Goal: Transaction & Acquisition: Book appointment/travel/reservation

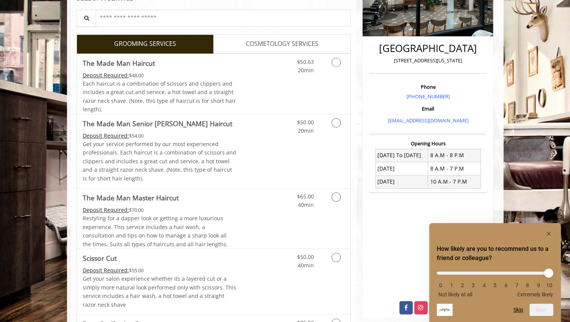
scroll to position [157, 0]
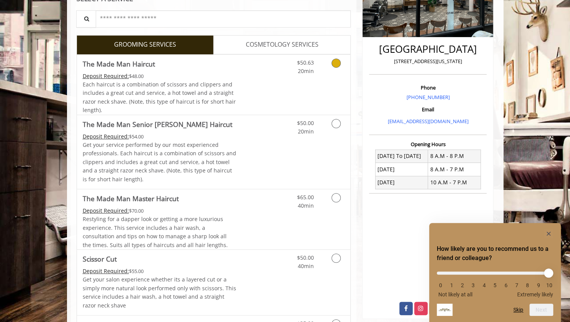
click at [345, 59] on div "Grooming services" at bounding box center [334, 65] width 31 height 21
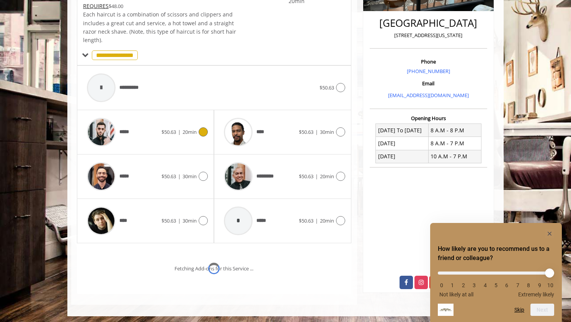
scroll to position [214, 0]
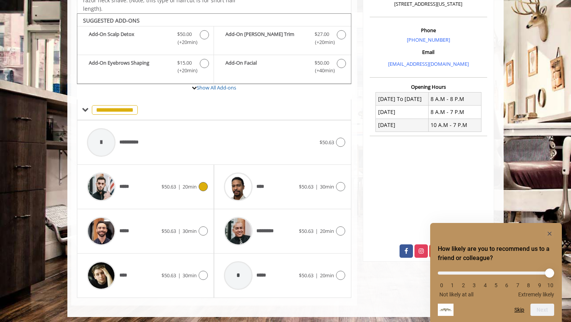
click at [175, 186] on span "$50.63" at bounding box center [169, 186] width 15 height 7
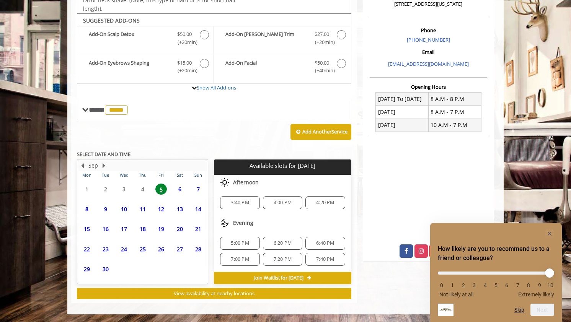
scroll to position [211, 0]
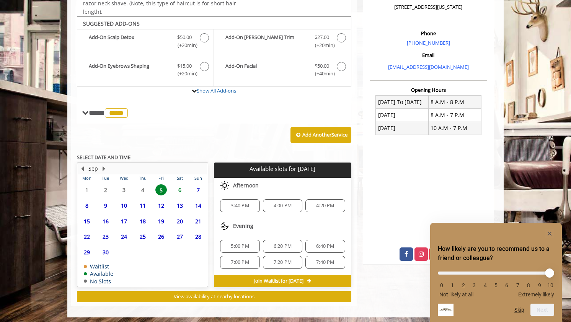
click at [181, 185] on span "6" at bounding box center [179, 190] width 11 height 11
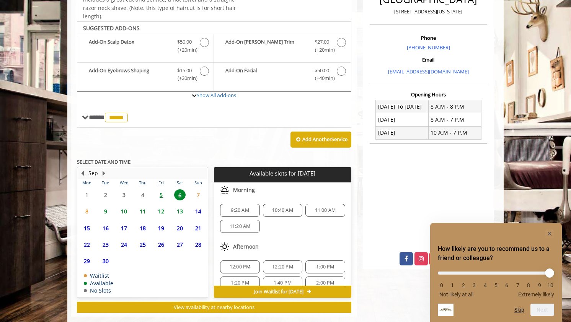
scroll to position [218, 0]
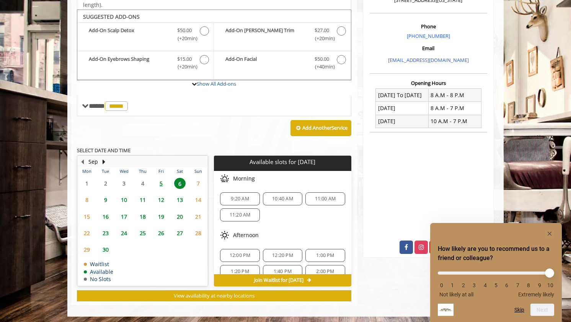
click at [247, 198] on span "9:20 AM" at bounding box center [240, 199] width 18 height 6
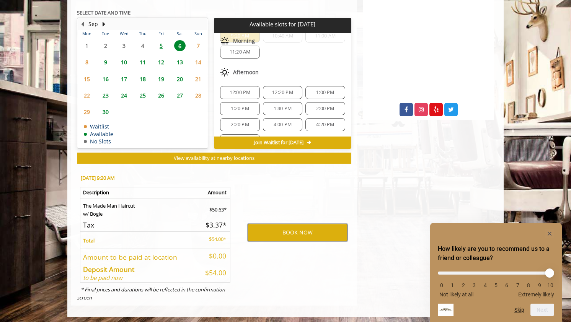
scroll to position [27, 0]
click at [237, 106] on span "1:20 PM" at bounding box center [240, 107] width 18 height 6
click at [292, 227] on button "BOOK NOW" at bounding box center [298, 233] width 100 height 18
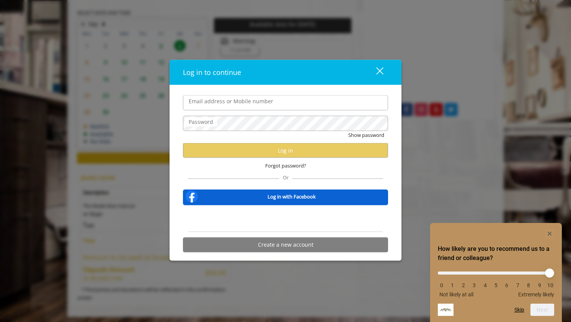
type input "**********"
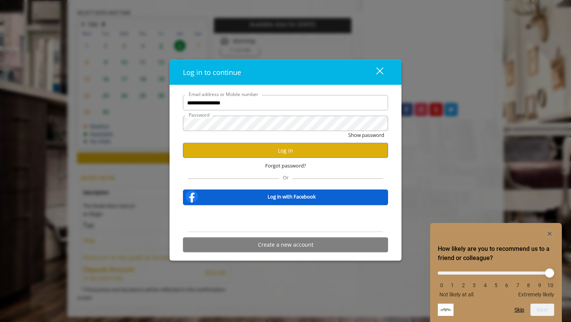
scroll to position [0, 0]
click at [266, 154] on button "Log in" at bounding box center [285, 150] width 205 height 15
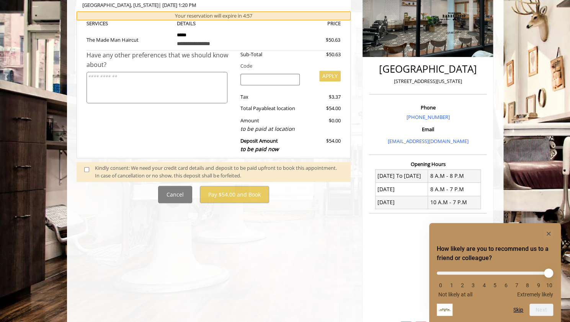
scroll to position [150, 0]
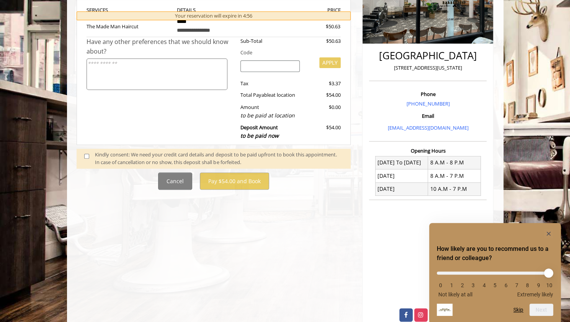
click at [135, 158] on div "Kindly consent: We need your credit card details and deposit to be paid upfront…" at bounding box center [219, 159] width 248 height 16
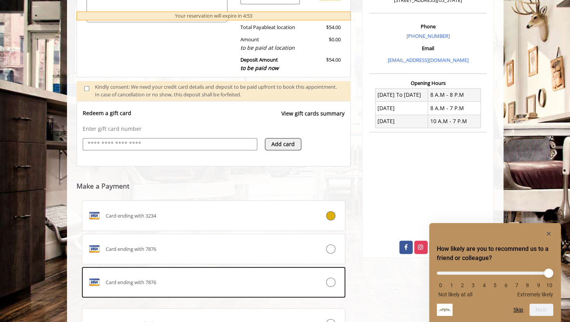
scroll to position [223, 0]
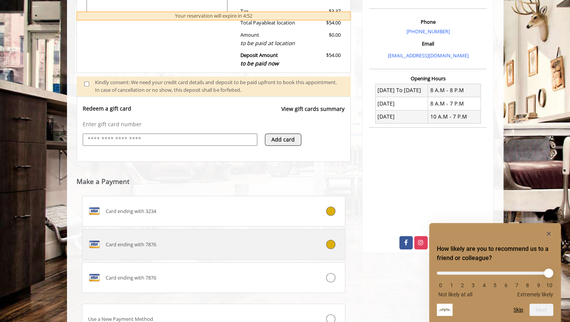
click at [330, 241] on icon at bounding box center [330, 244] width 9 height 9
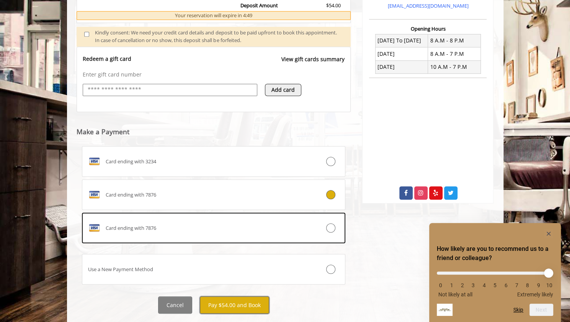
click at [223, 309] on button "Pay $54.00 and Book" at bounding box center [234, 305] width 69 height 17
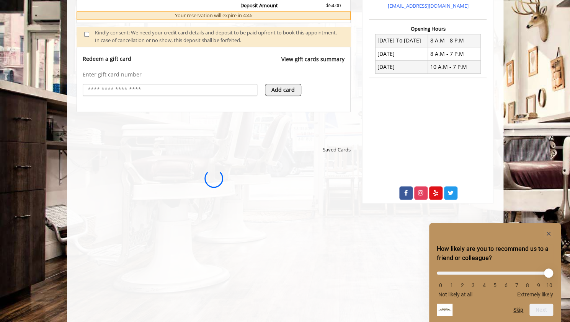
scroll to position [0, 0]
